Goal: Transaction & Acquisition: Purchase product/service

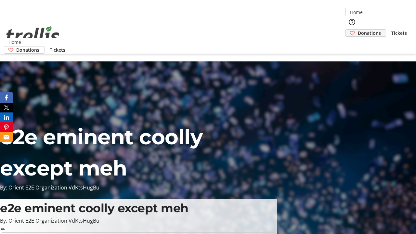
click at [358, 30] on span "Donations" at bounding box center [369, 33] width 23 height 7
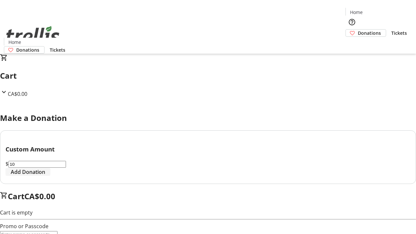
click at [45, 176] on span "Add Donation" at bounding box center [28, 172] width 34 height 8
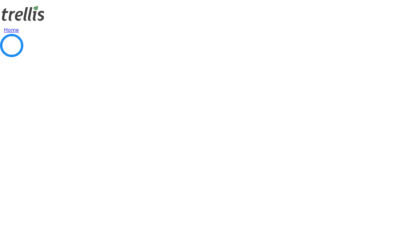
select select "CA"
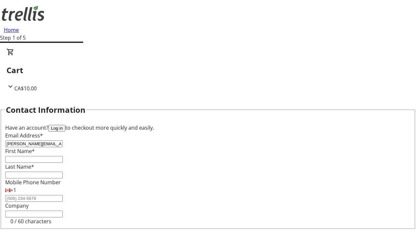
type input "[PERSON_NAME][EMAIL_ADDRESS][DOMAIN_NAME]"
type input "[PERSON_NAME]"
type input "[STREET_ADDRESS][PERSON_NAME]"
type input "Kelowna"
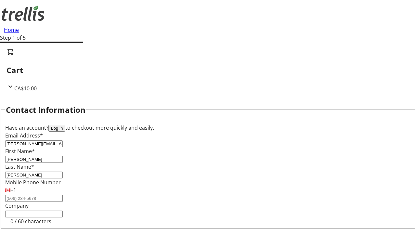
select select "BC"
type input "Kelowna"
type input "V1Y 0C2"
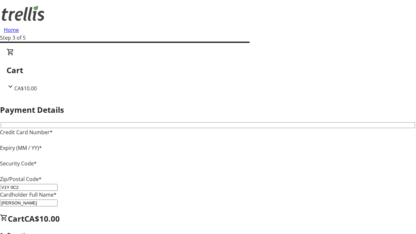
type input "V1Y 0C2"
